Goal: Book appointment/travel/reservation

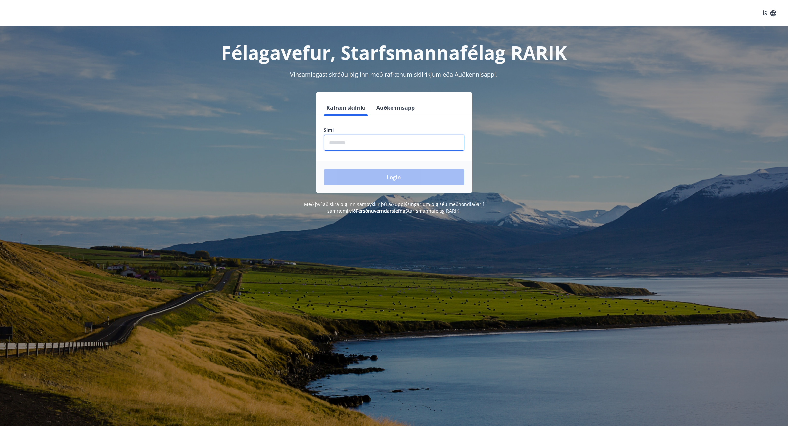
click at [340, 146] on input "phone" at bounding box center [394, 143] width 140 height 16
type input "********"
click at [394, 176] on button "Login" at bounding box center [394, 177] width 140 height 16
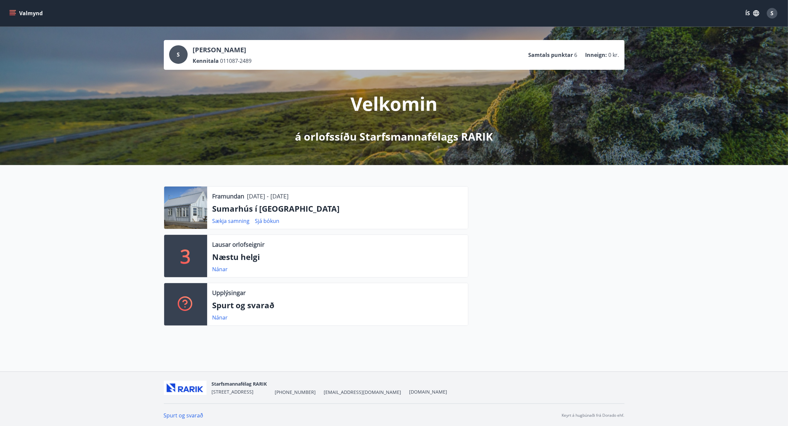
click at [12, 12] on icon "menu" at bounding box center [13, 12] width 6 height 1
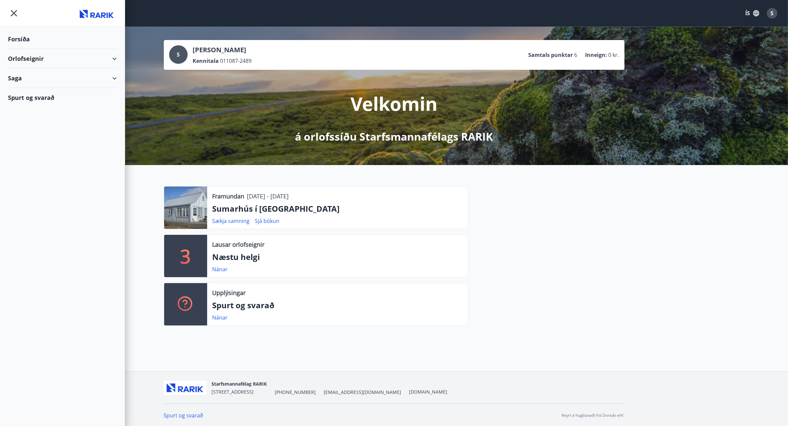
click at [115, 60] on div "Orlofseignir" at bounding box center [62, 59] width 109 height 20
click at [40, 90] on div "Bókunardagatal" at bounding box center [62, 89] width 98 height 14
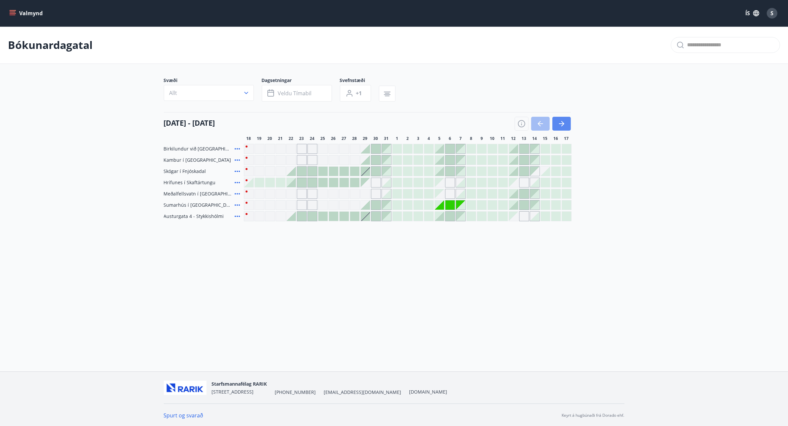
click at [564, 123] on icon "button" at bounding box center [562, 124] width 8 height 8
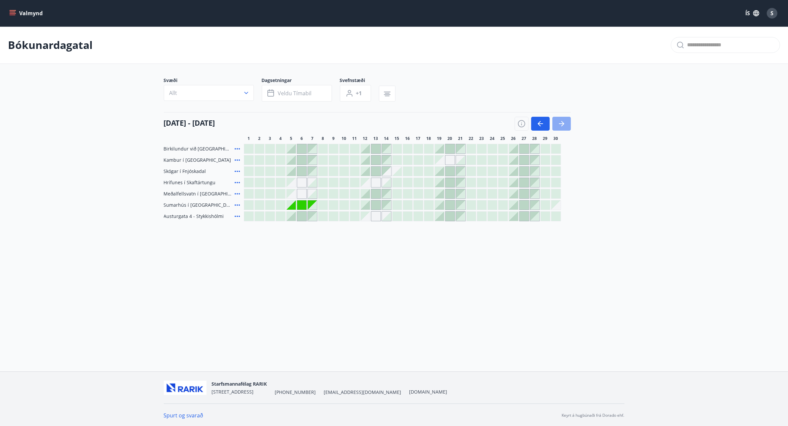
click at [564, 123] on icon "button" at bounding box center [562, 124] width 8 height 8
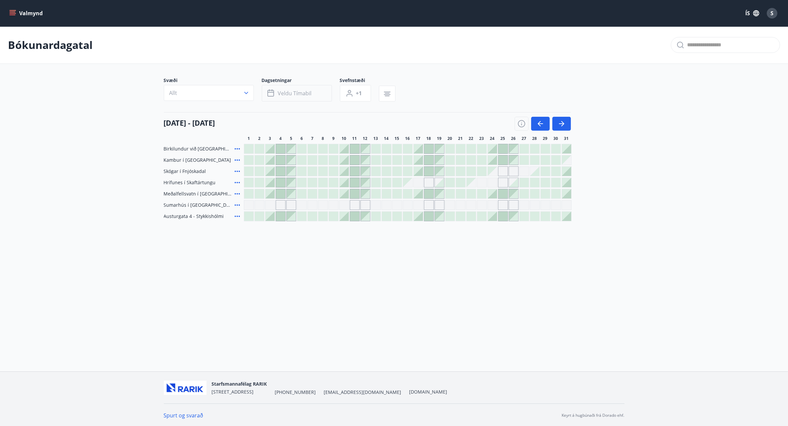
click at [289, 94] on span "Veldu tímabil" at bounding box center [295, 93] width 34 height 7
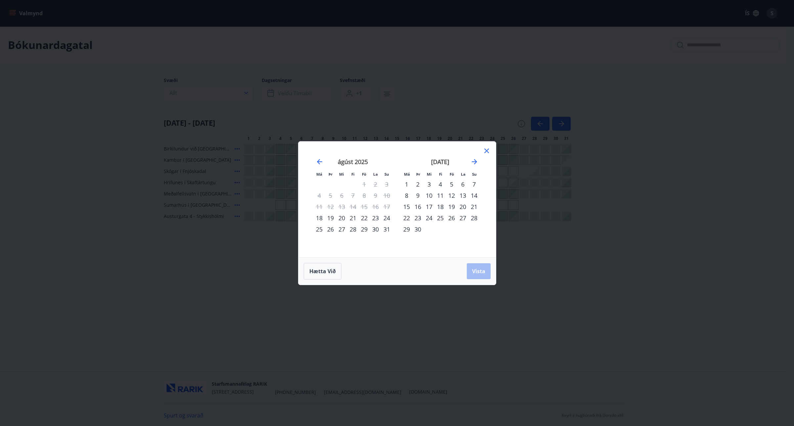
click at [676, 95] on div "Má Þr Mi Fi Fö La Su Má Þr Mi Fi Fö La Su [DATE] 1 2 3 4 5 6 7 8 9 10 11 12 13 …" at bounding box center [397, 213] width 794 height 426
click at [486, 151] on icon at bounding box center [487, 151] width 8 height 8
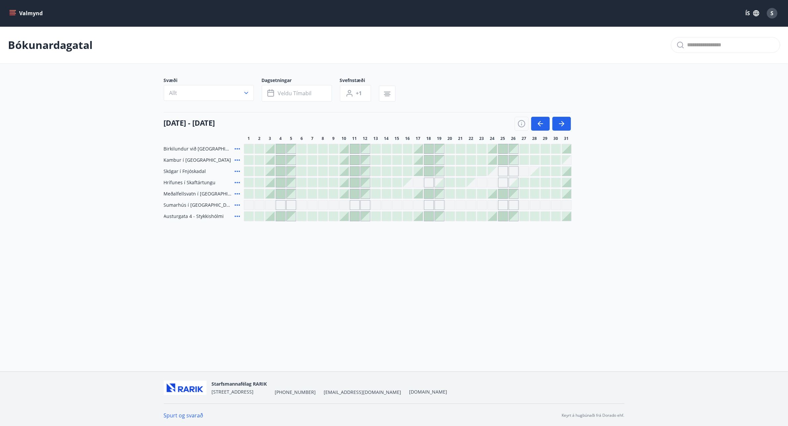
click at [503, 215] on div at bounding box center [503, 216] width 9 height 9
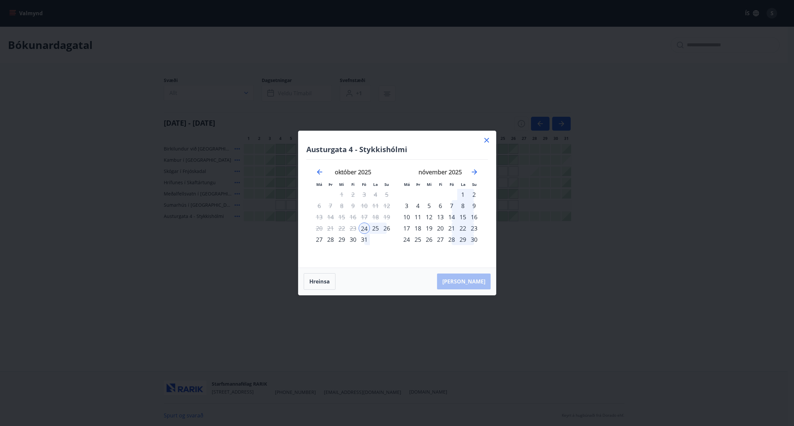
click at [486, 140] on icon at bounding box center [487, 140] width 8 height 8
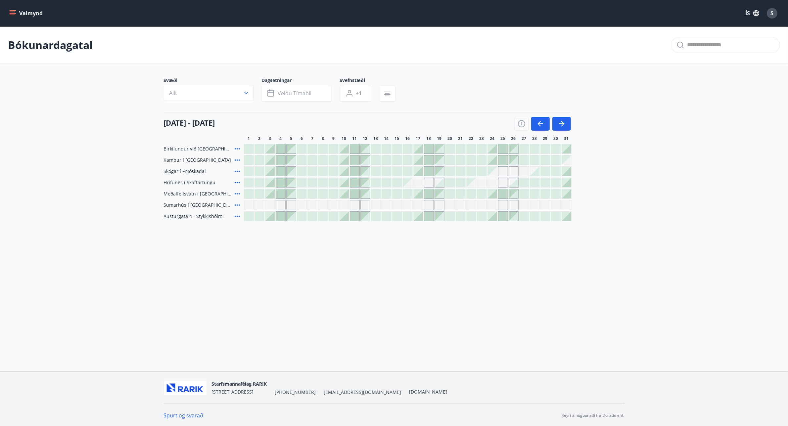
click at [503, 173] on div "Gráir dagar eru ekki bókanlegir" at bounding box center [503, 172] width 10 height 10
click at [545, 309] on div "Valmynd ÍS S Bókunardagatal Svæði Allt Dagsetningar Veldu tímabil Svefnstæði +1…" at bounding box center [394, 186] width 788 height 372
click at [691, 158] on main "Bókunardagatal Svæði Allt Dagsetningar Veldu tímabil Svefnstæði +1 [DATE] - [DA…" at bounding box center [394, 123] width 788 height 195
click at [217, 277] on div "Valmynd ÍS S Bókunardagatal Svæði Allt Dagsetningar Veldu tímabil Svefnstæði +1…" at bounding box center [394, 186] width 788 height 372
click at [772, 14] on span "S" at bounding box center [772, 13] width 3 height 7
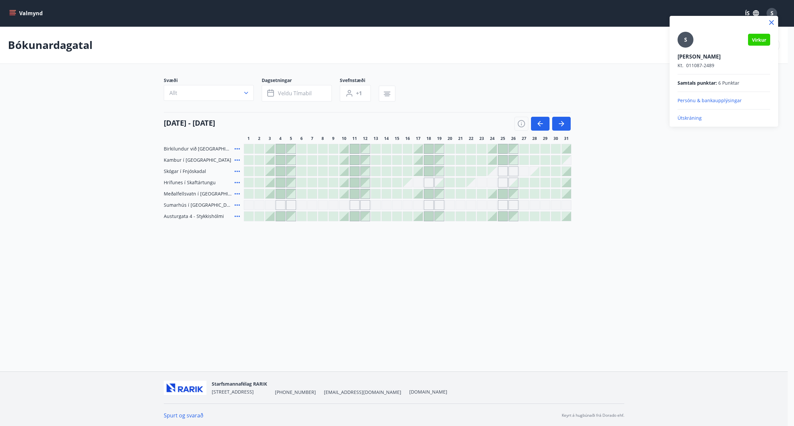
click at [686, 118] on p "Útskráning" at bounding box center [724, 118] width 93 height 7
